Goal: Task Accomplishment & Management: Use online tool/utility

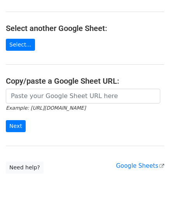
scroll to position [78, 0]
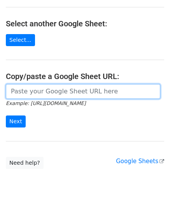
click at [36, 91] on input "url" at bounding box center [83, 91] width 154 height 15
paste input "https://docs.google.com/spreadsheets/d/1JxWc_IuGM-tCcrKy-Pi0kyzrO0st5XKSa53XwEa…"
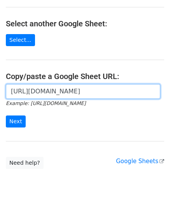
scroll to position [0, 161]
type input "https://docs.google.com/spreadsheets/d/1JxWc_IuGM-tCcrKy-Pi0kyzrO0st5XKSa53XwEa…"
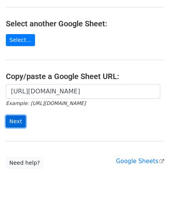
click at [16, 121] on input "Next" at bounding box center [16, 122] width 20 height 12
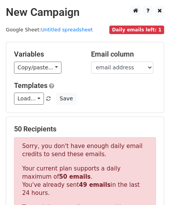
scroll to position [262, 0]
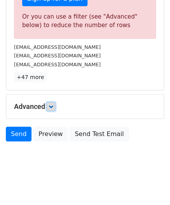
click at [55, 103] on link at bounding box center [51, 106] width 9 height 9
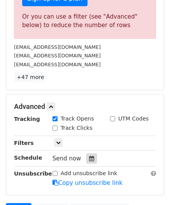
click at [89, 156] on icon at bounding box center [91, 158] width 5 height 5
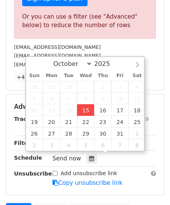
type input "[DATE] 12:00"
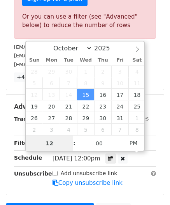
paste input "6"
type input "6"
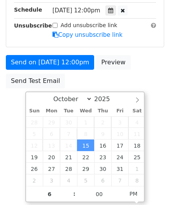
type input "[DATE] 18:00"
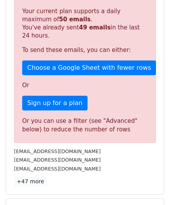
scroll to position [356, 0]
